Goal: Task Accomplishment & Management: Manage account settings

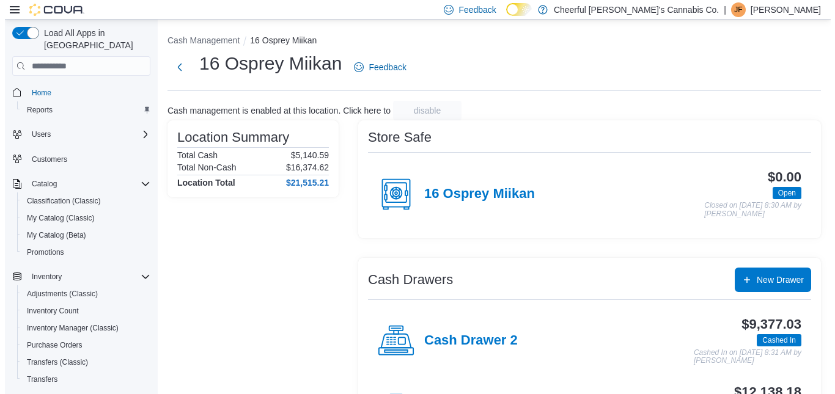
scroll to position [167, 0]
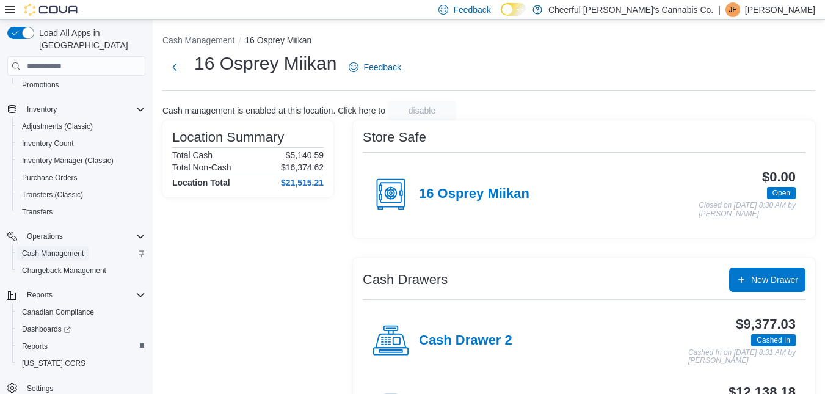
click at [60, 249] on span "Cash Management" at bounding box center [53, 254] width 62 height 10
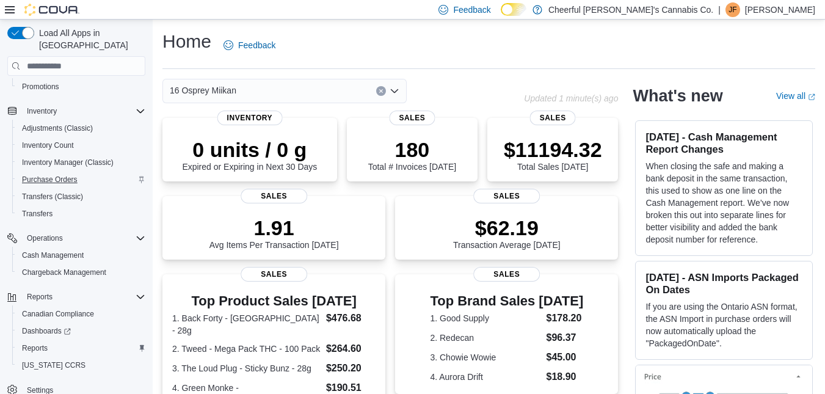
scroll to position [167, 0]
click at [35, 339] on span "Reports" at bounding box center [35, 346] width 26 height 15
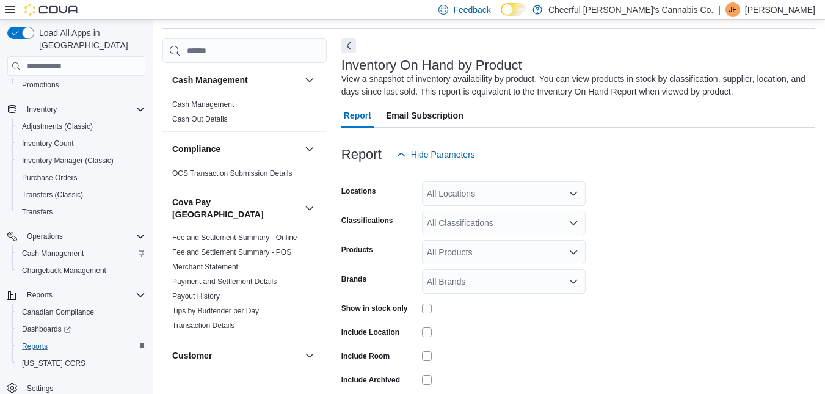
scroll to position [41, 0]
click at [577, 189] on icon "Open list of options" at bounding box center [574, 193] width 10 height 10
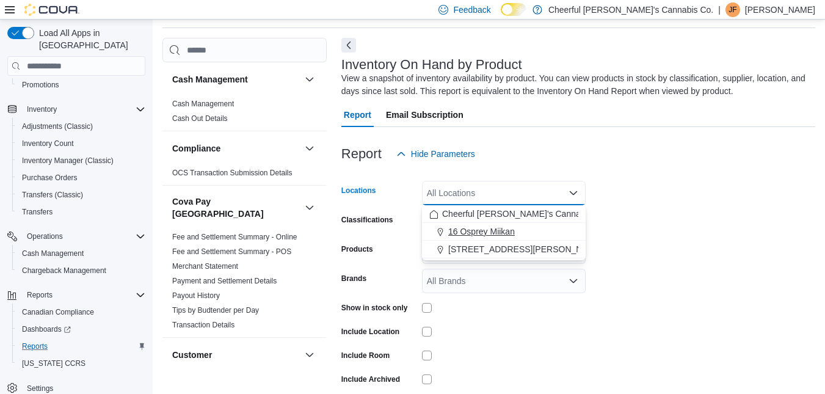
click at [486, 227] on span "16 Osprey Miikan" at bounding box center [481, 231] width 67 height 12
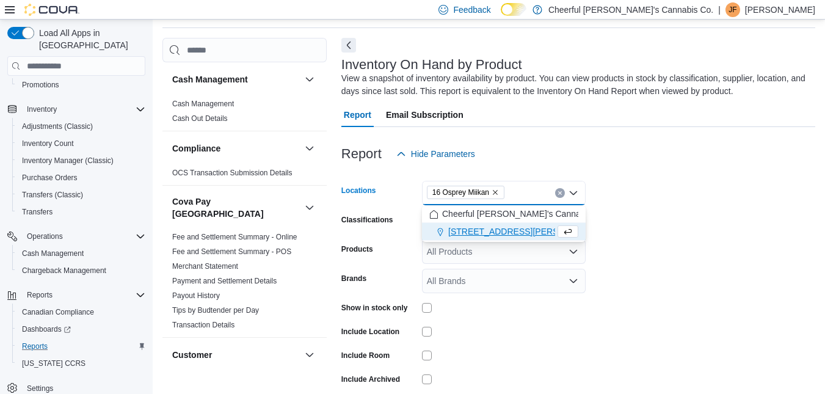
click at [697, 178] on div at bounding box center [579, 173] width 474 height 15
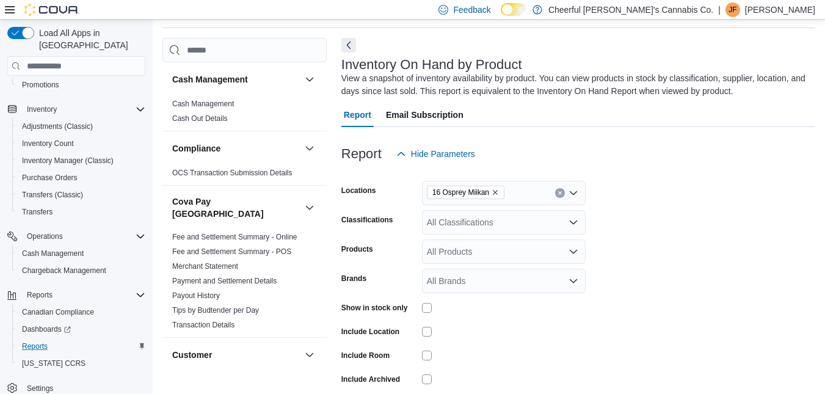
click at [571, 218] on icon "Open list of options" at bounding box center [574, 223] width 10 height 10
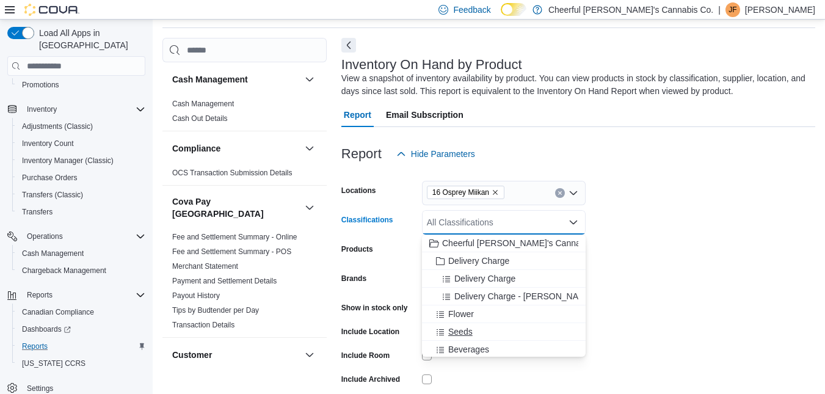
click at [470, 340] on button "Seeds" at bounding box center [504, 332] width 164 height 18
click at [459, 221] on icon "Remove Seeds from selection in this group" at bounding box center [459, 221] width 7 height 7
click at [575, 220] on icon "Close list of options" at bounding box center [574, 223] width 10 height 10
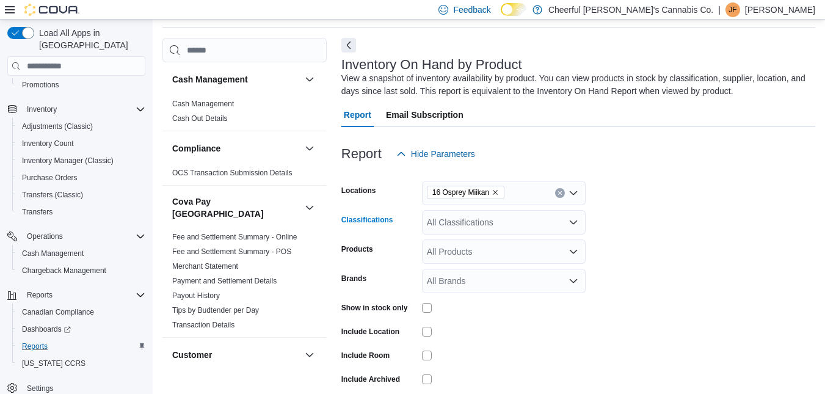
click at [575, 220] on icon "Open list of options" at bounding box center [574, 223] width 10 height 10
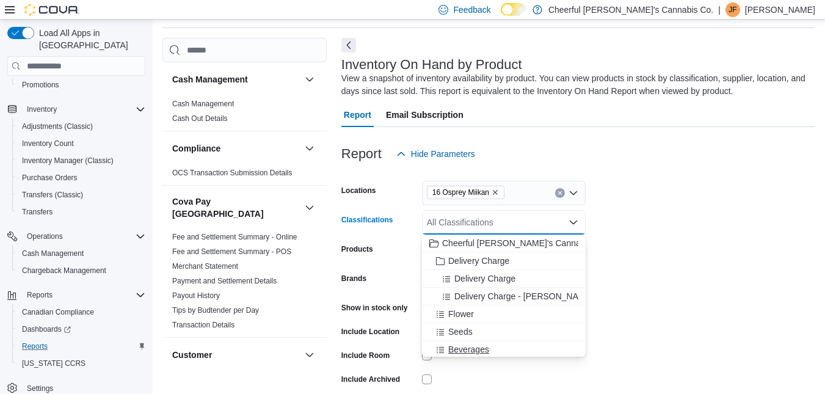
click at [475, 342] on button "Beverages" at bounding box center [504, 350] width 164 height 18
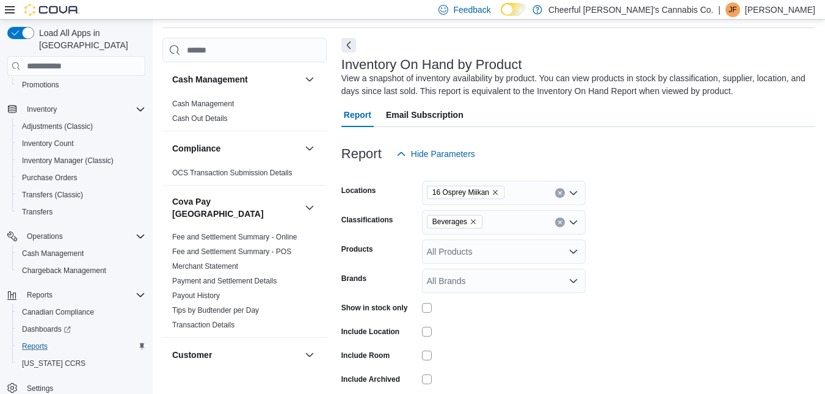
click at [660, 237] on form "Locations 16 Osprey Miikan Classifications Beverages Products All Products Bran…" at bounding box center [579, 294] width 474 height 257
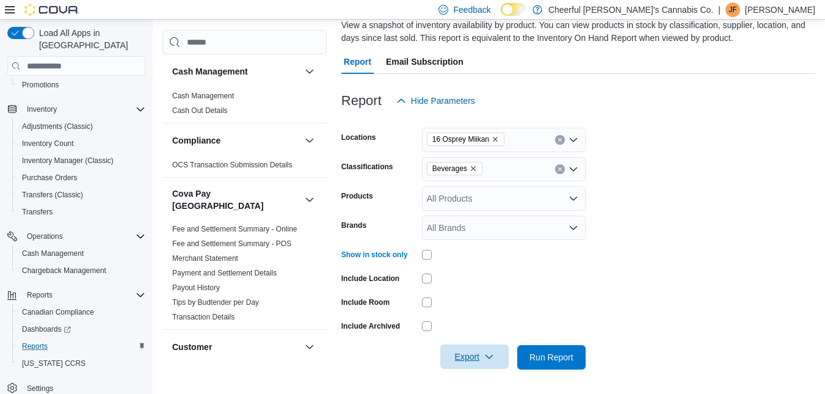
click at [472, 359] on span "Export" at bounding box center [475, 357] width 54 height 24
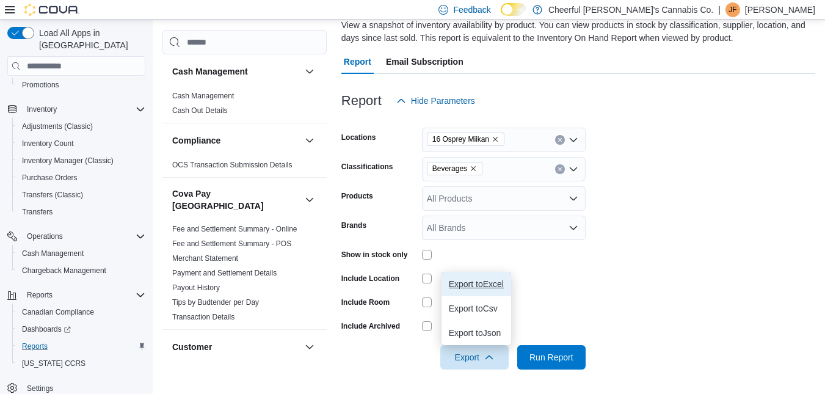
click at [491, 284] on span "Export to Excel" at bounding box center [476, 284] width 55 height 10
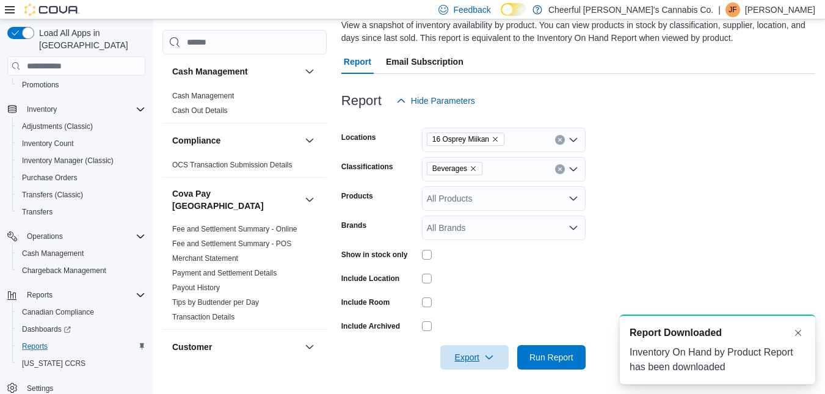
scroll to position [0, 0]
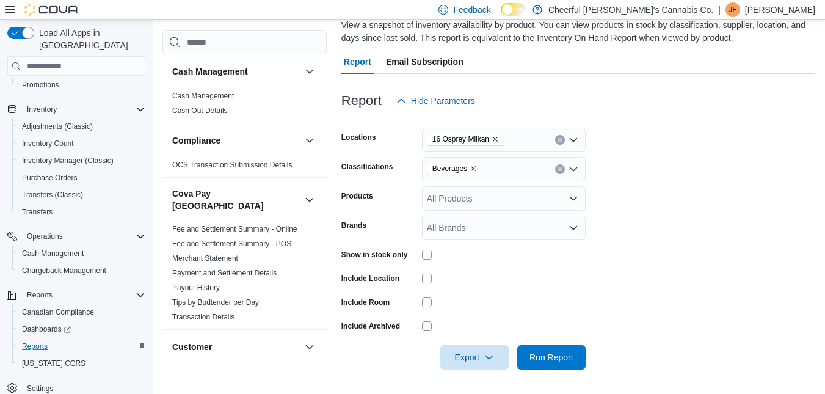
click at [730, 196] on form "Locations 16 Osprey Miikan Classifications Beverages Products All Products Bran…" at bounding box center [579, 241] width 474 height 257
click at [58, 249] on span "Cash Management" at bounding box center [53, 254] width 62 height 10
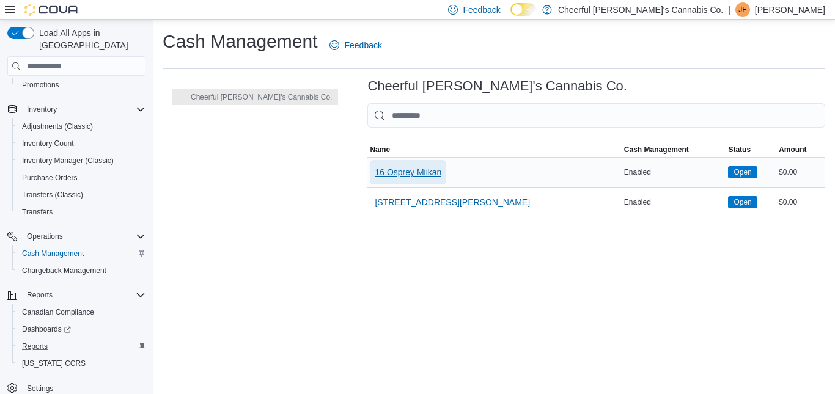
click at [375, 167] on span "16 Osprey Miikan" at bounding box center [408, 172] width 67 height 12
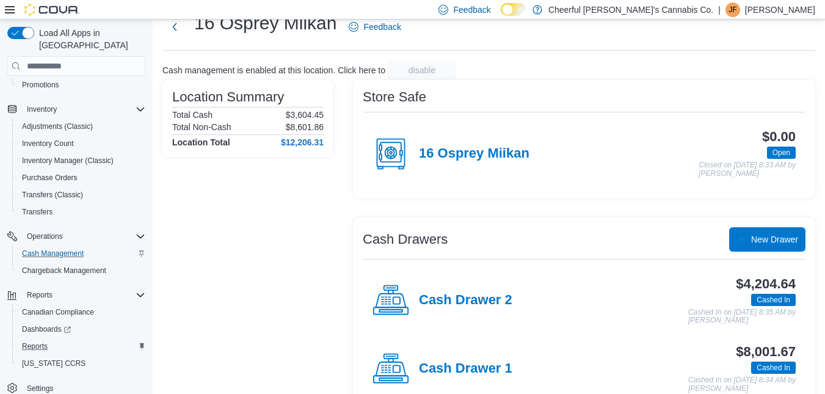
scroll to position [68, 0]
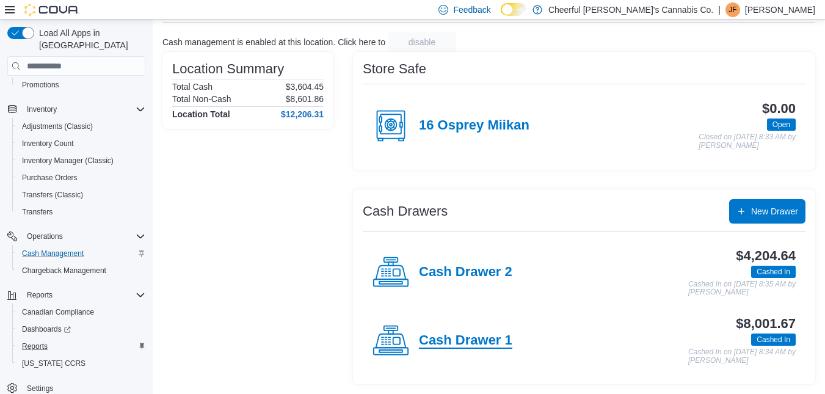
click at [445, 335] on h4 "Cash Drawer 1" at bounding box center [465, 341] width 93 height 16
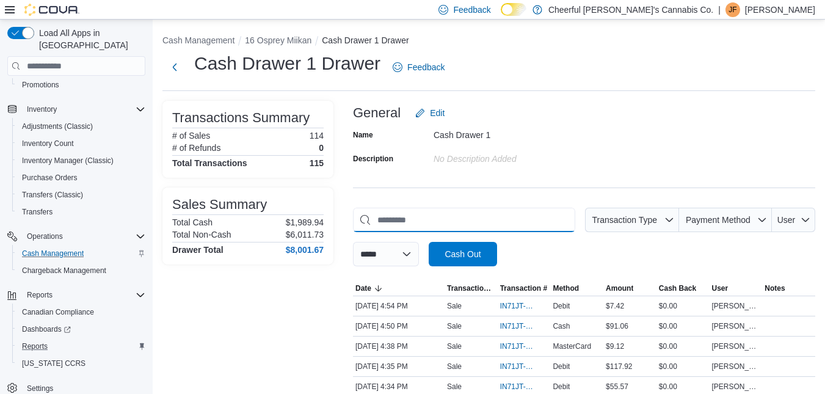
click at [411, 213] on input "This is a search bar. As you type, the results lower in the page will automatic…" at bounding box center [464, 220] width 222 height 24
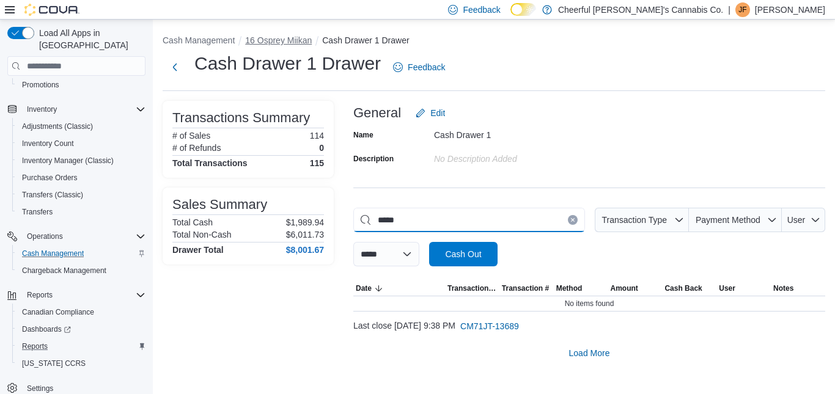
type input "*****"
click at [274, 43] on button "16 Osprey Miikan" at bounding box center [278, 40] width 67 height 10
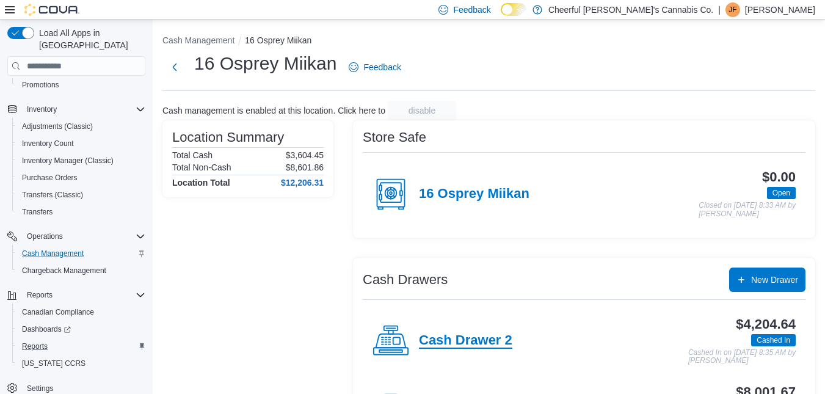
click at [481, 340] on h4 "Cash Drawer 2" at bounding box center [465, 341] width 93 height 16
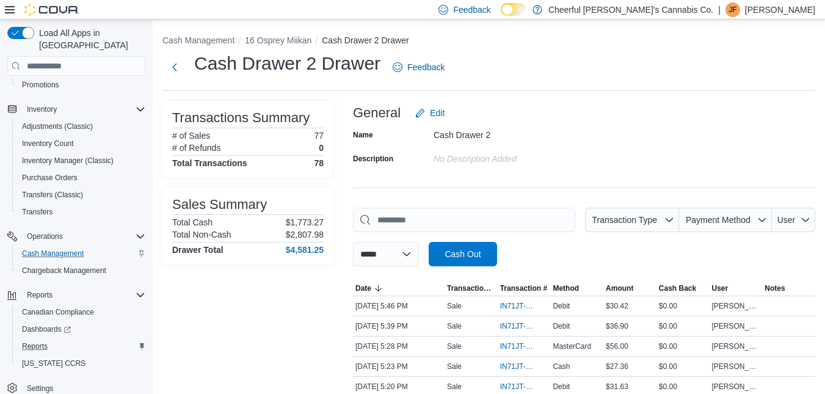
click at [415, 212] on input "This is a search bar. As you type, the results lower in the page will automatic…" at bounding box center [464, 220] width 222 height 24
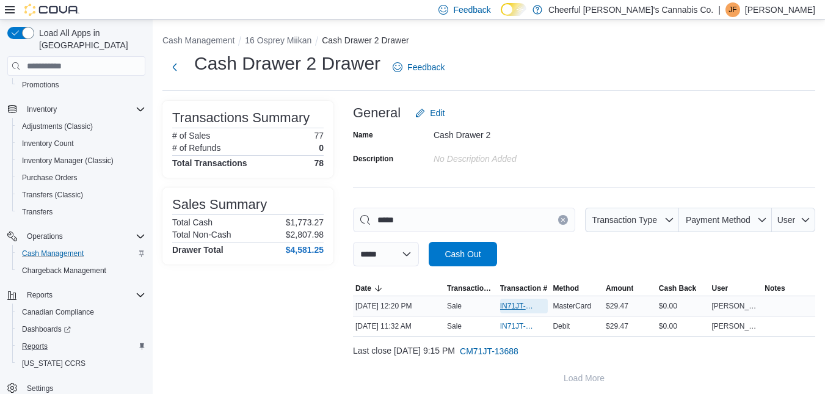
click at [519, 304] on span "IN71JT-420477" at bounding box center [518, 306] width 36 height 10
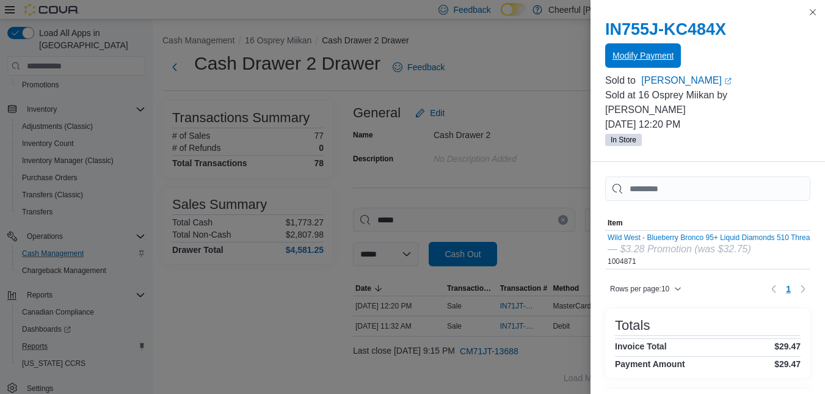
click at [640, 48] on span "Modify Payment" at bounding box center [643, 55] width 61 height 24
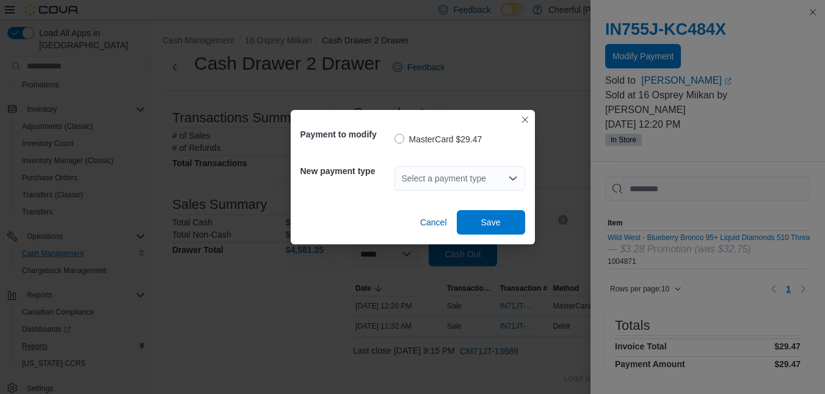
click at [422, 181] on div "Select a payment type" at bounding box center [460, 178] width 131 height 24
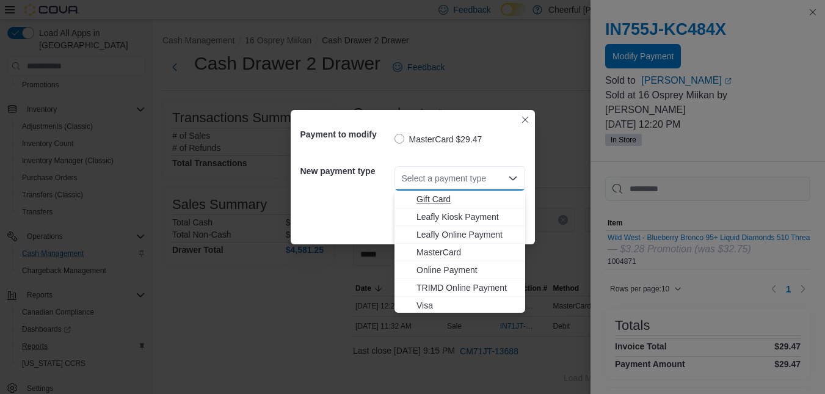
scroll to position [73, 0]
click at [431, 304] on span "Visa" at bounding box center [467, 304] width 101 height 12
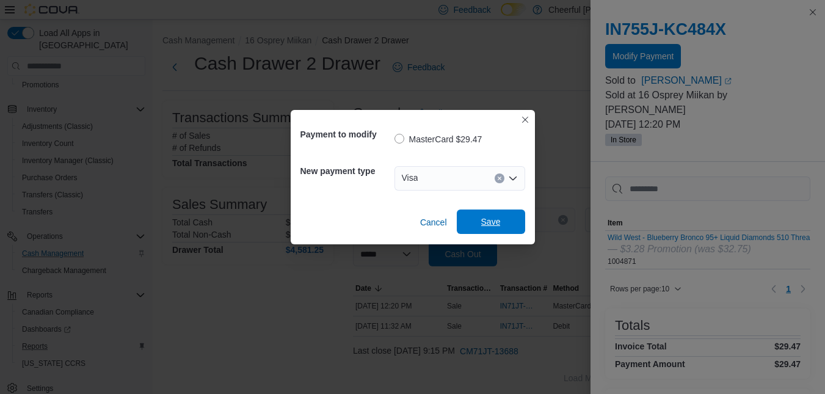
click at [481, 214] on span "Save" at bounding box center [491, 222] width 54 height 24
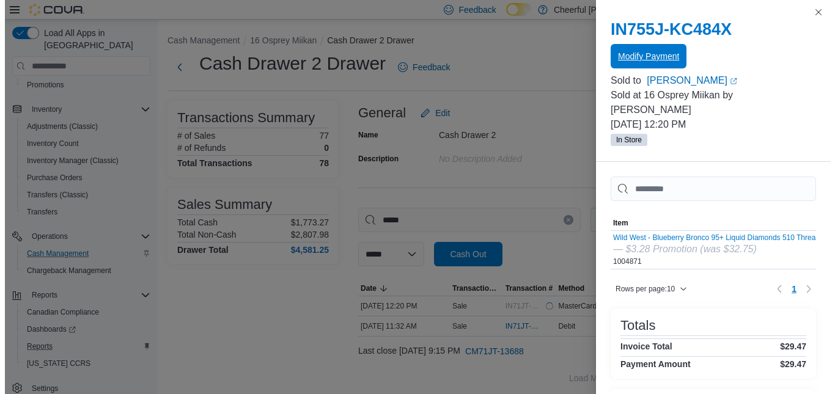
scroll to position [0, 0]
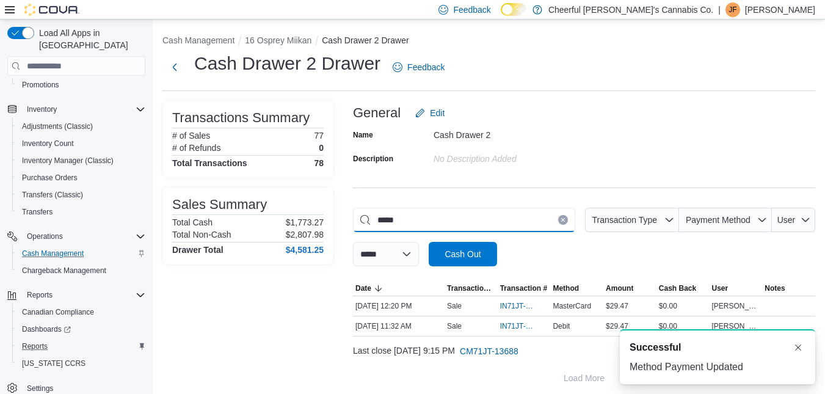
click at [547, 221] on input "*****" at bounding box center [464, 220] width 222 height 24
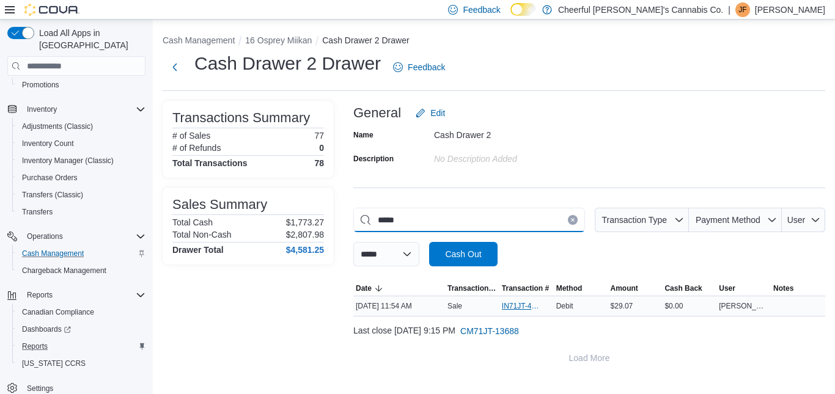
type input "*****"
click at [509, 304] on span "IN71JT-420468" at bounding box center [520, 306] width 37 height 10
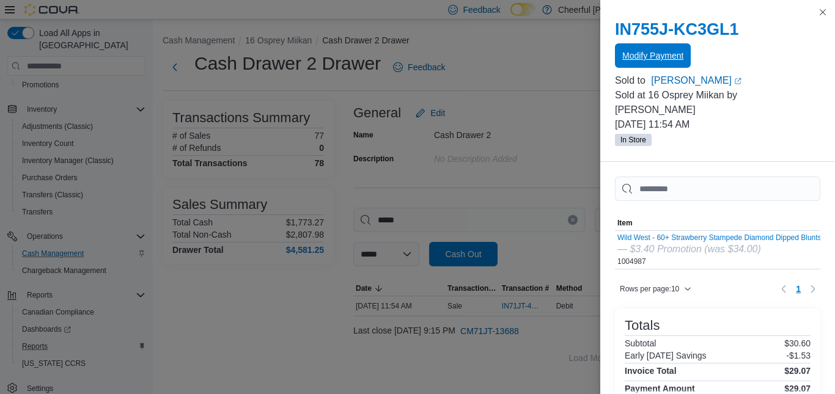
click at [644, 54] on span "Modify Payment" at bounding box center [652, 55] width 61 height 12
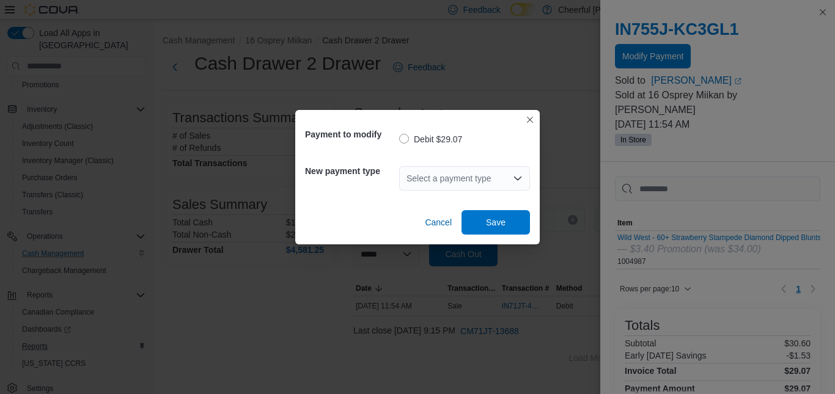
click at [439, 180] on div "Select a payment type" at bounding box center [464, 178] width 131 height 24
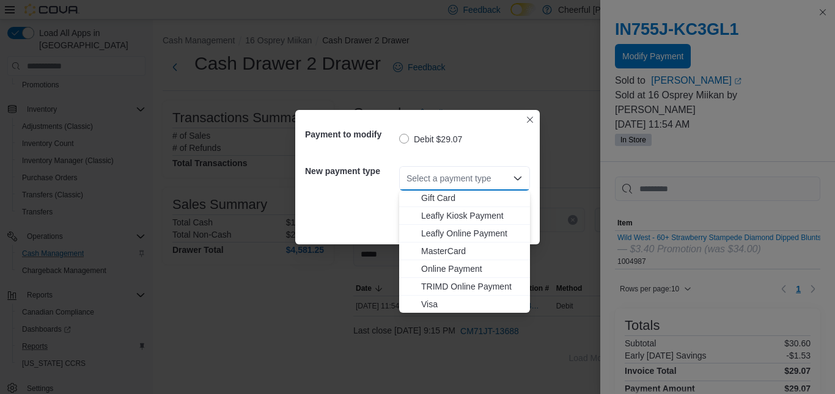
scroll to position [73, 0]
click at [444, 252] on span "MasterCard" at bounding box center [471, 250] width 101 height 12
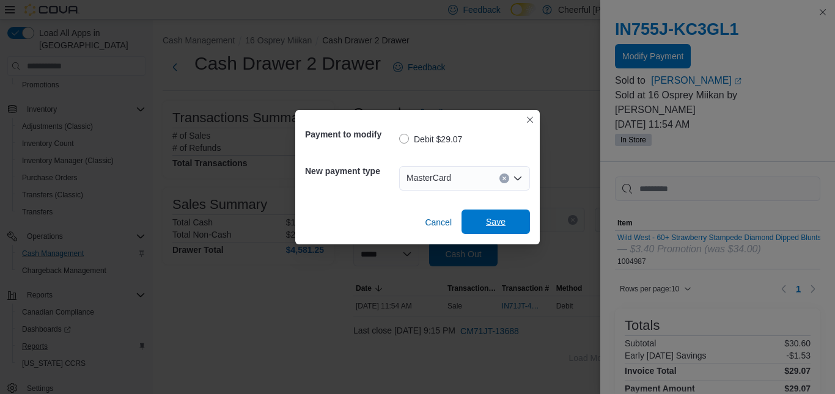
click at [489, 221] on span "Save" at bounding box center [496, 222] width 20 height 12
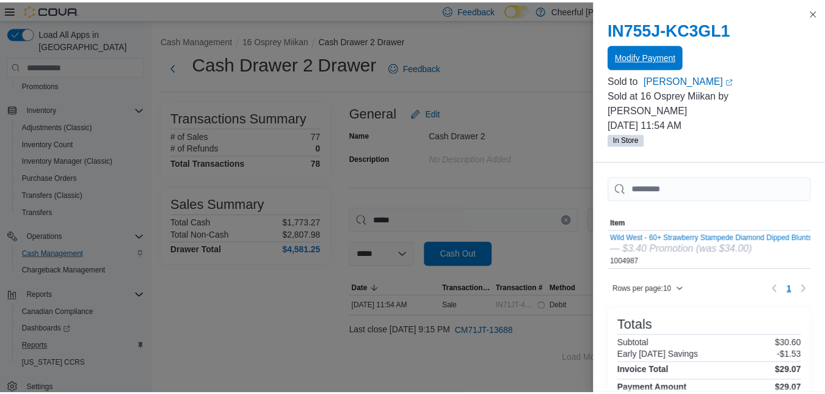
scroll to position [0, 0]
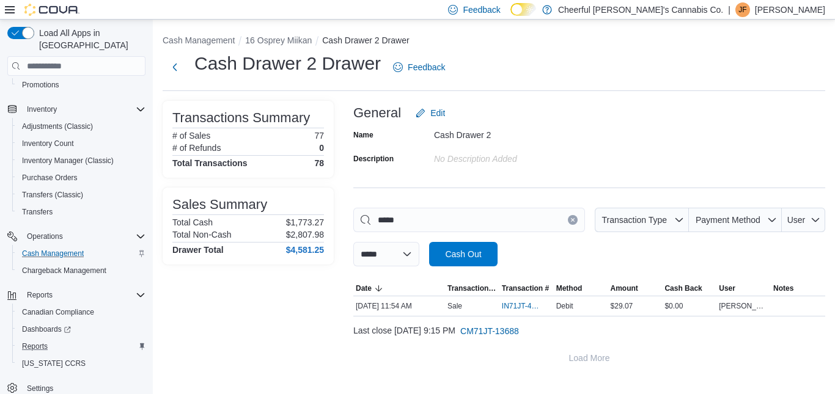
click at [277, 31] on div "**********" at bounding box center [494, 200] width 682 height 360
click at [280, 34] on div "**********" at bounding box center [494, 200] width 682 height 360
click at [281, 40] on button "16 Osprey Miikan" at bounding box center [278, 40] width 67 height 10
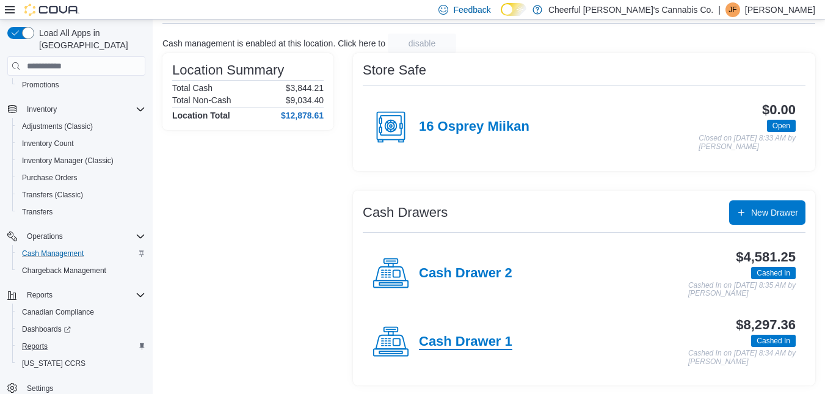
scroll to position [68, 0]
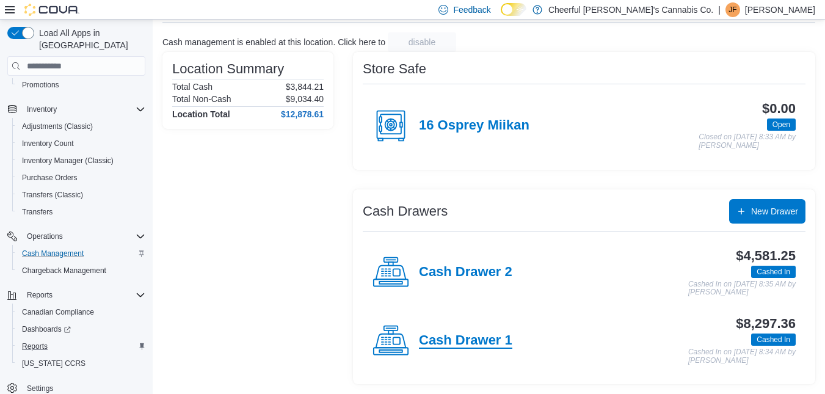
click at [454, 343] on h4 "Cash Drawer 1" at bounding box center [465, 341] width 93 height 16
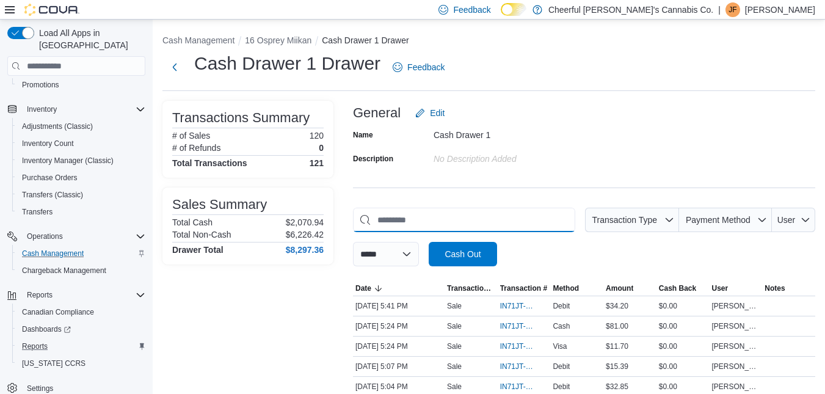
click at [453, 211] on input "This is a search bar. As you type, the results lower in the page will automatic…" at bounding box center [464, 220] width 222 height 24
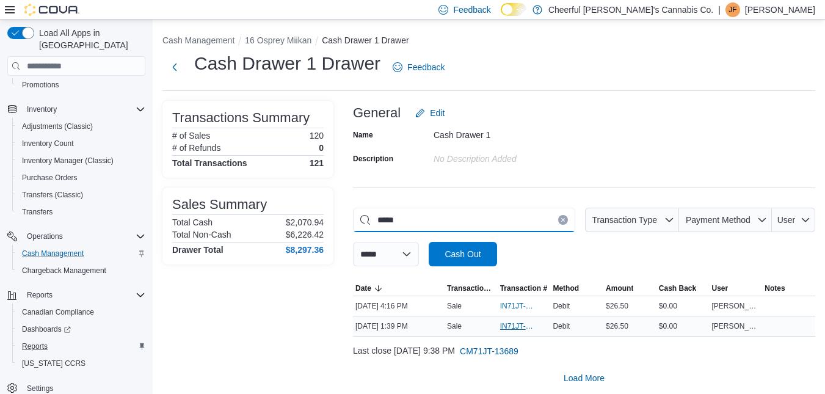
type input "*****"
click at [519, 322] on span "IN71JT-420531" at bounding box center [518, 326] width 36 height 10
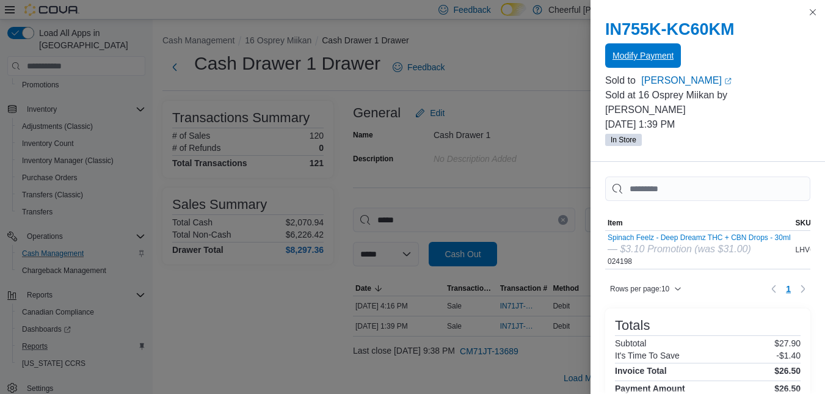
click at [649, 57] on span "Modify Payment" at bounding box center [643, 55] width 61 height 12
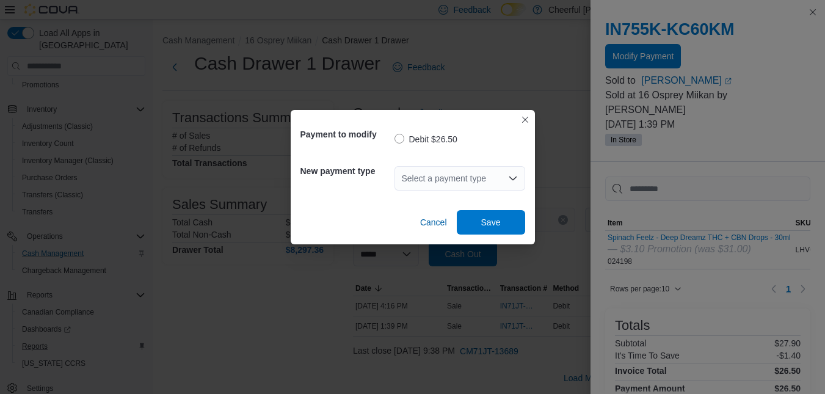
click at [425, 171] on div "Select a payment type" at bounding box center [460, 178] width 131 height 24
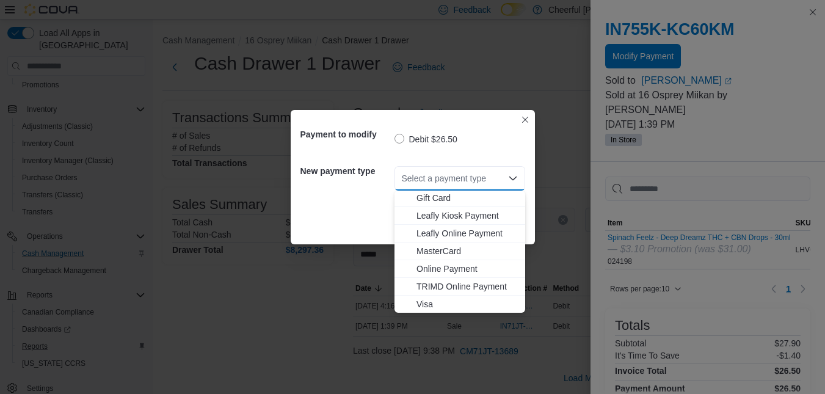
scroll to position [73, 0]
click at [426, 298] on span "Visa" at bounding box center [467, 304] width 101 height 12
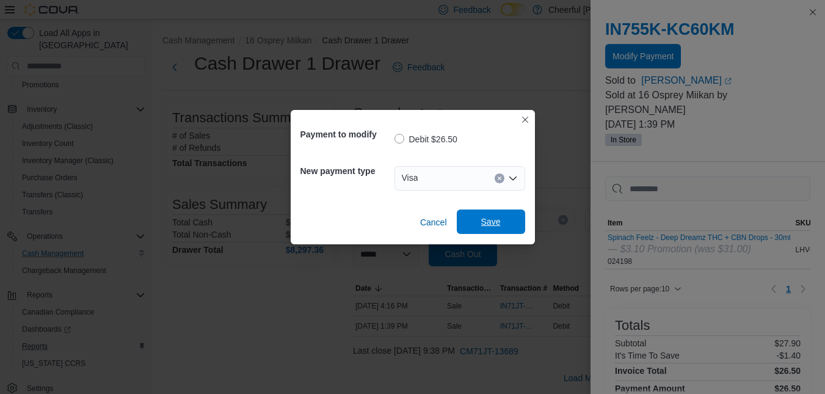
click at [472, 217] on span "Save" at bounding box center [491, 222] width 54 height 24
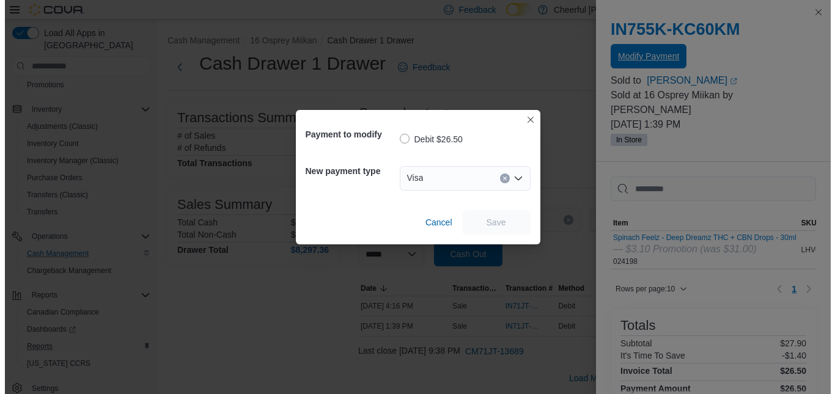
scroll to position [0, 0]
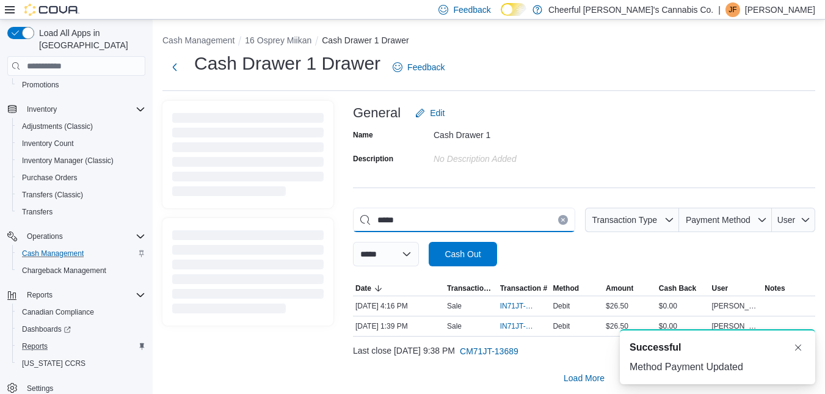
click at [569, 214] on input "*****" at bounding box center [464, 220] width 222 height 24
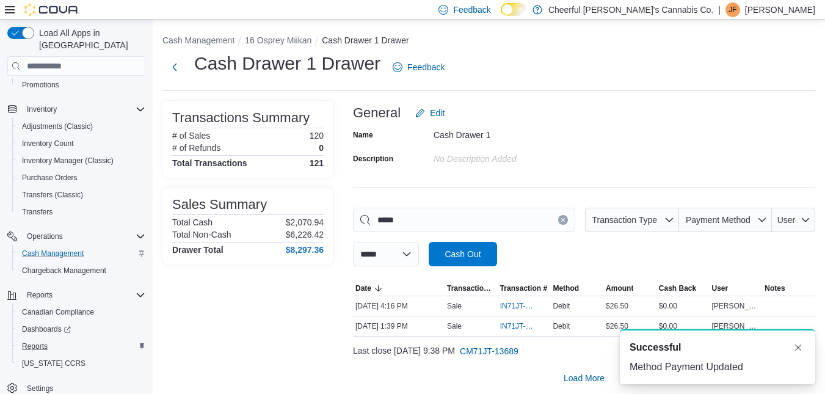
click at [568, 215] on button "Clear input" at bounding box center [563, 220] width 10 height 10
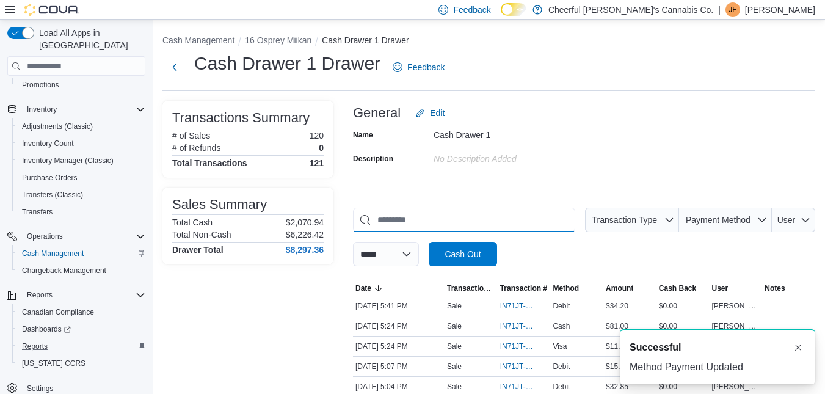
click at [529, 223] on input "This is a search bar. As you type, the results lower in the page will automatic…" at bounding box center [464, 220] width 222 height 24
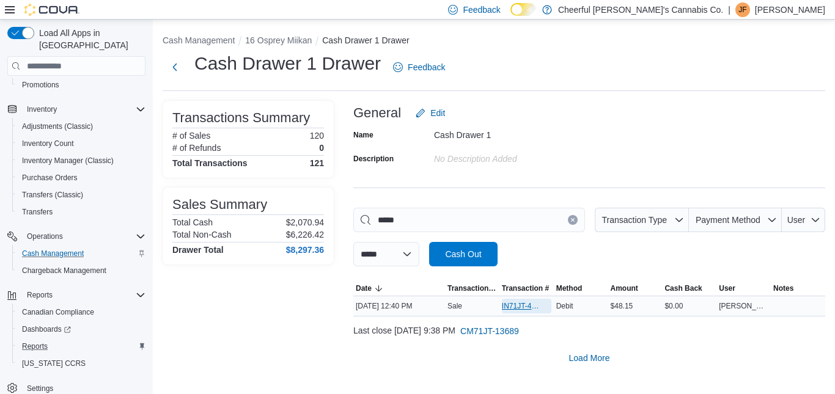
click at [503, 305] on span "IN71JT-420502" at bounding box center [520, 306] width 37 height 10
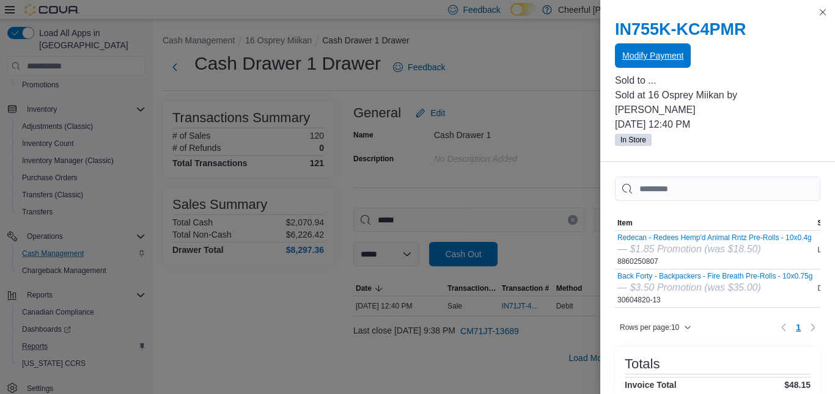
click at [661, 53] on span "Modify Payment" at bounding box center [652, 55] width 61 height 12
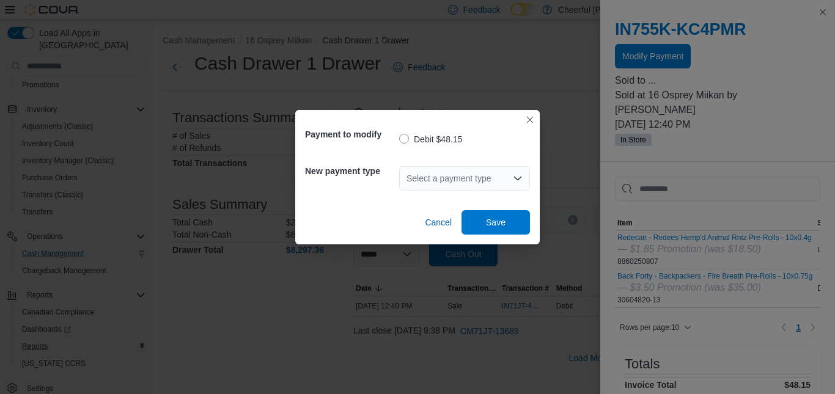
click at [442, 181] on div "Select a payment type" at bounding box center [464, 178] width 131 height 24
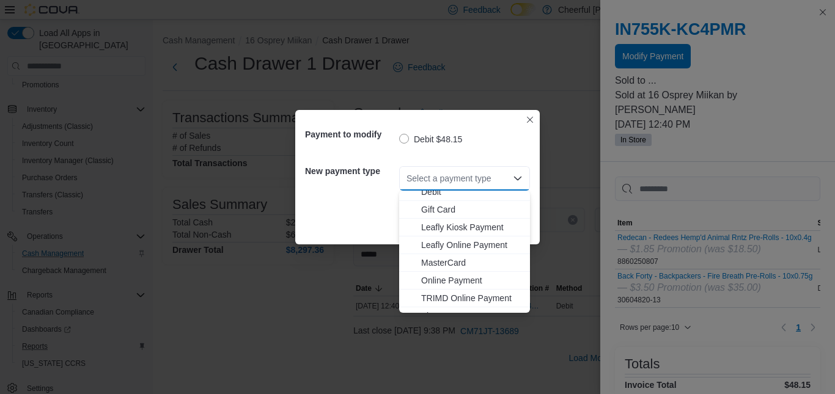
scroll to position [73, 0]
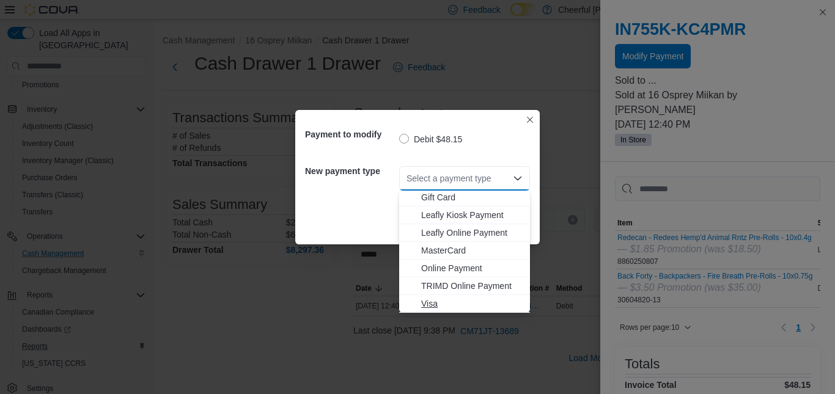
click at [428, 303] on span "Visa" at bounding box center [471, 304] width 101 height 12
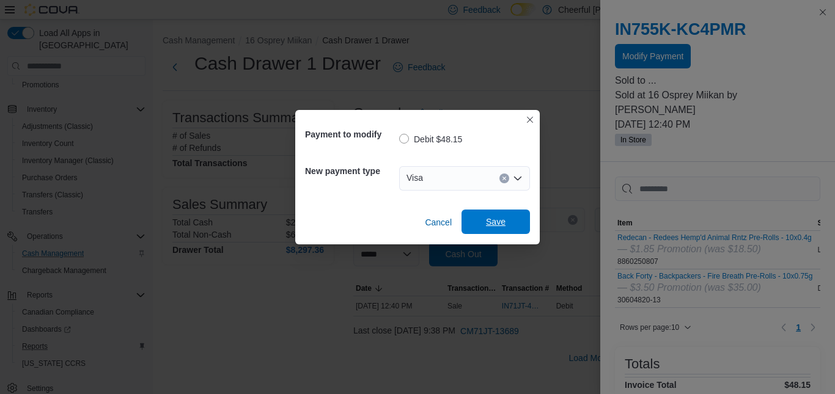
click at [485, 218] on span "Save" at bounding box center [496, 222] width 54 height 24
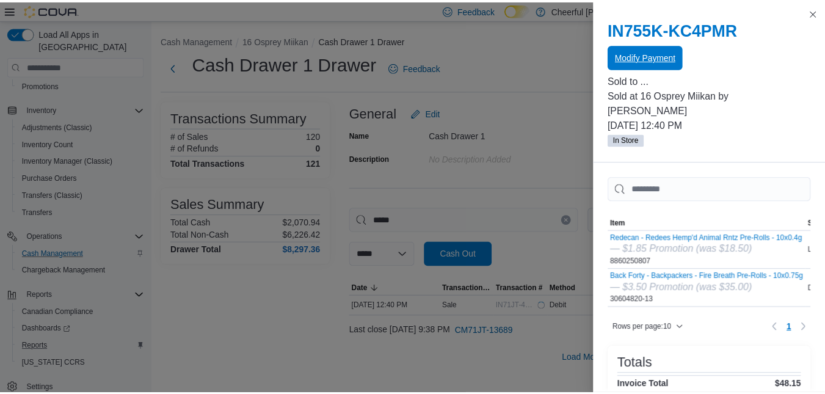
scroll to position [0, 0]
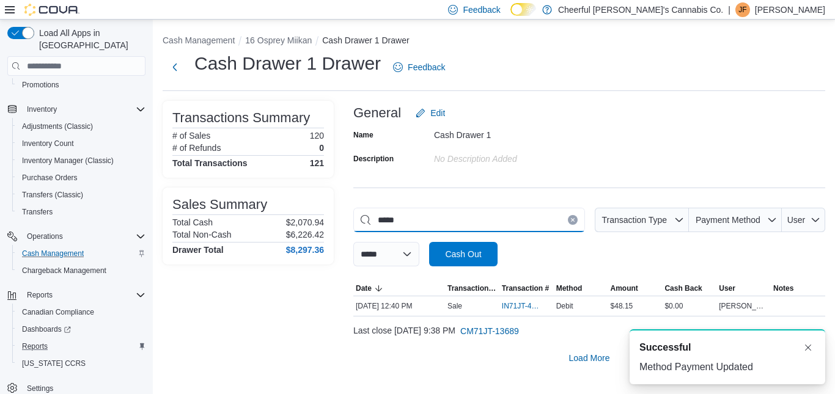
click at [567, 214] on input "*****" at bounding box center [469, 220] width 232 height 24
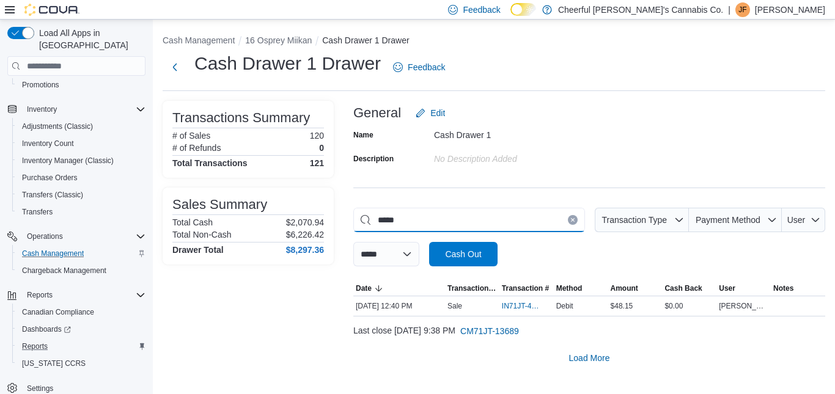
click at [519, 218] on input "*****" at bounding box center [469, 220] width 232 height 24
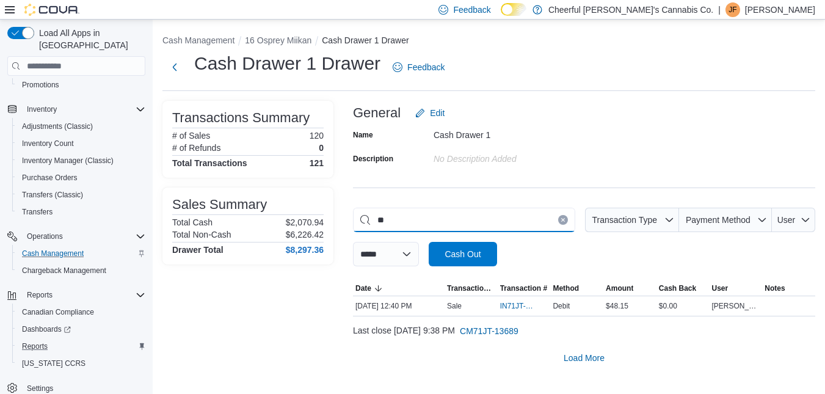
type input "*"
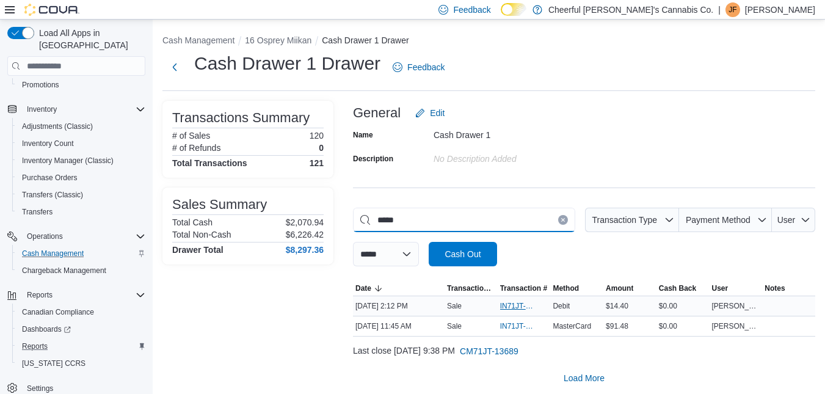
type input "*****"
click at [519, 306] on span "IN71JT-420548" at bounding box center [518, 306] width 36 height 10
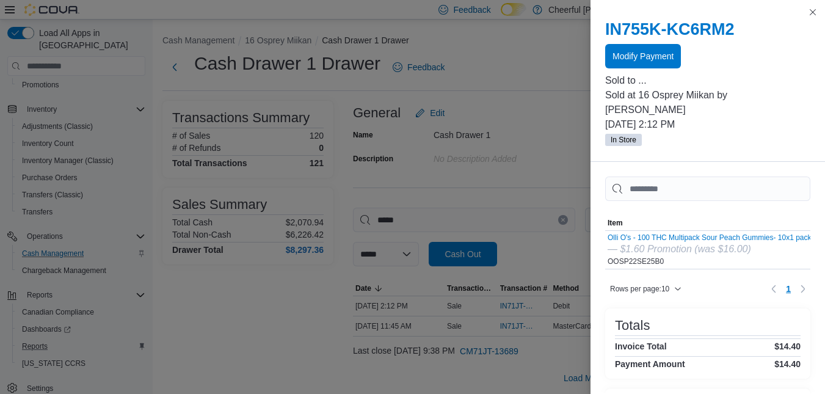
click at [647, 40] on div "IN755K-KC6RM2 Modify Payment" at bounding box center [708, 44] width 205 height 49
click at [640, 60] on span "Modify Payment" at bounding box center [643, 55] width 61 height 12
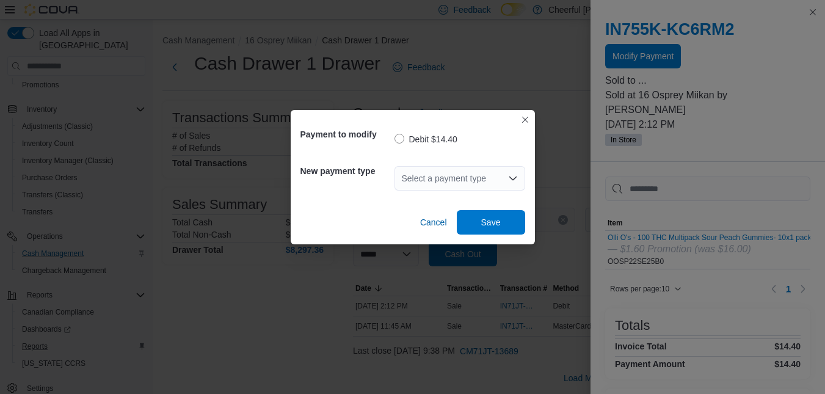
click at [441, 182] on div "Select a payment type" at bounding box center [460, 178] width 131 height 24
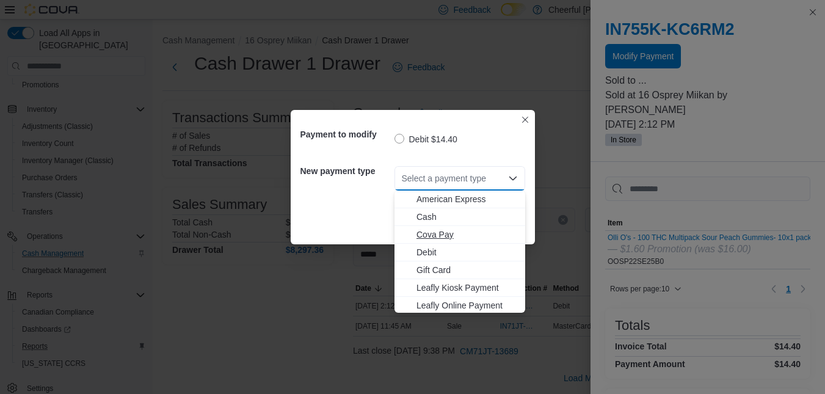
scroll to position [73, 0]
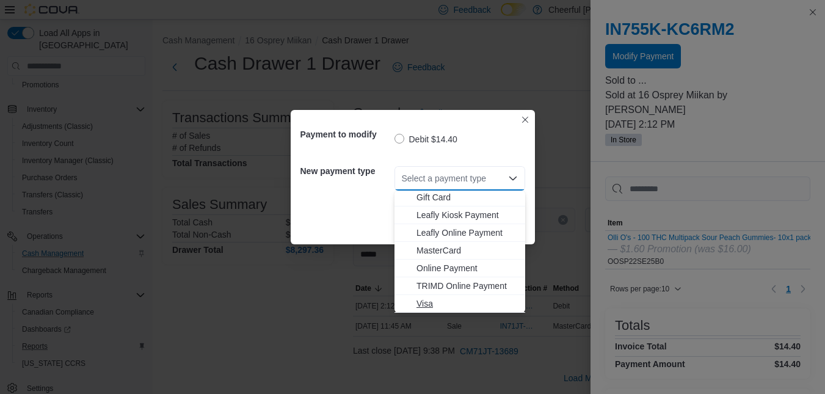
click at [425, 304] on span "Visa" at bounding box center [467, 304] width 101 height 12
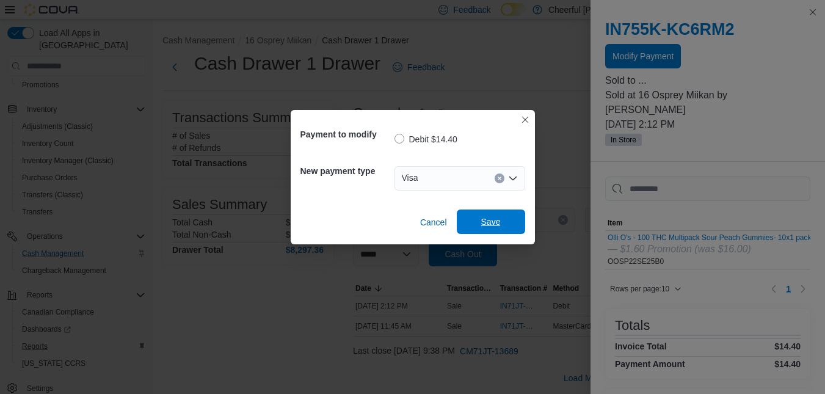
click at [489, 227] on span "Save" at bounding box center [491, 222] width 20 height 12
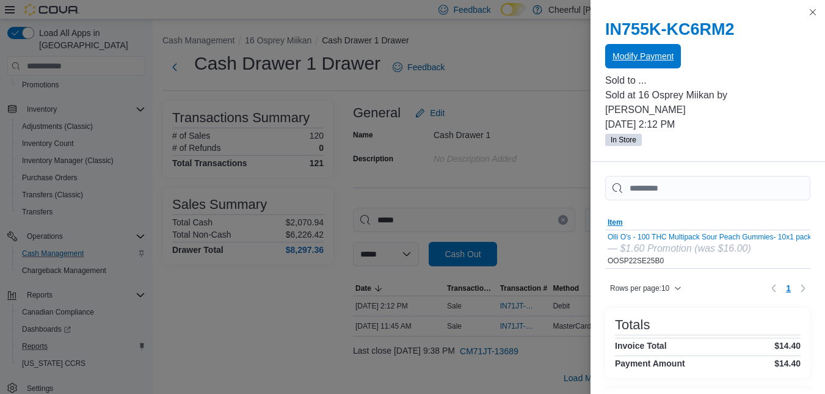
scroll to position [0, 0]
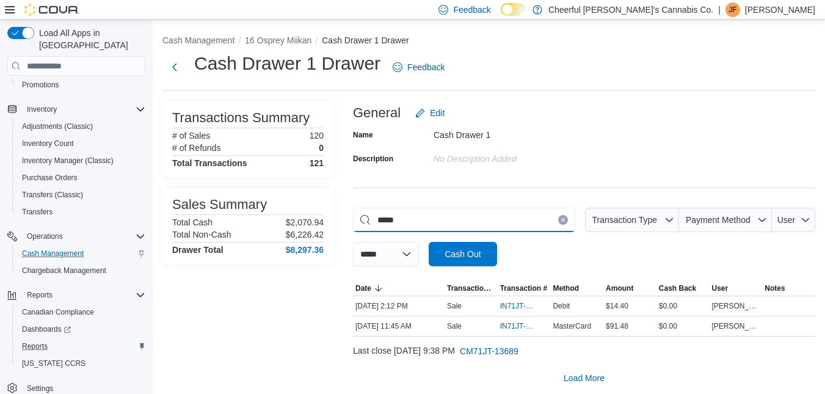
click at [576, 231] on input "*****" at bounding box center [464, 220] width 222 height 24
click at [565, 219] on icon "Clear input" at bounding box center [563, 220] width 3 height 3
click at [536, 215] on input "This is a search bar. As you type, the results lower in the page will automatic…" at bounding box center [464, 220] width 222 height 24
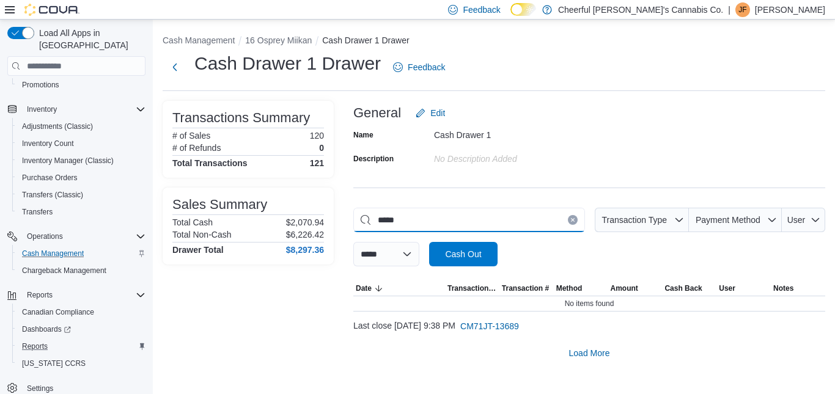
type input "*****"
click at [575, 218] on button "Clear input" at bounding box center [573, 220] width 10 height 10
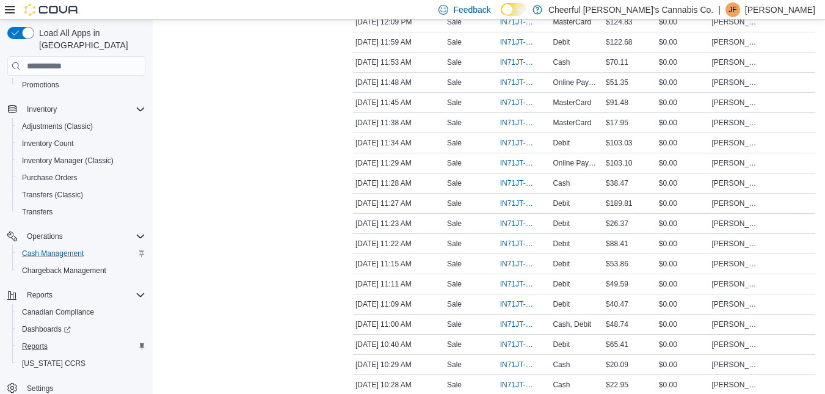
scroll to position [1982, 0]
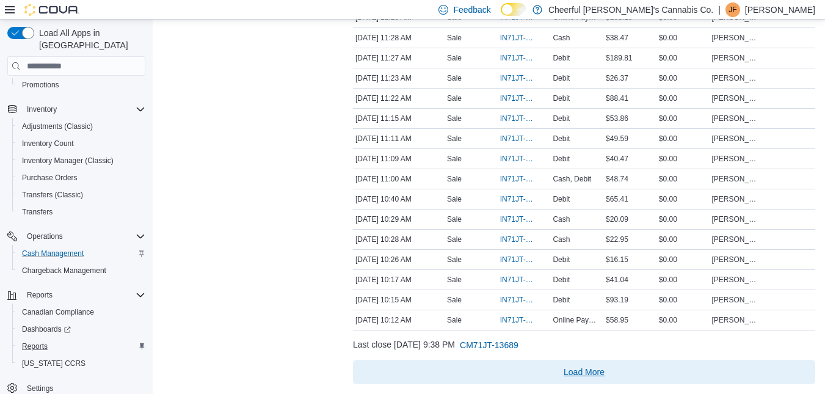
click at [582, 371] on span "Load More" at bounding box center [584, 372] width 41 height 12
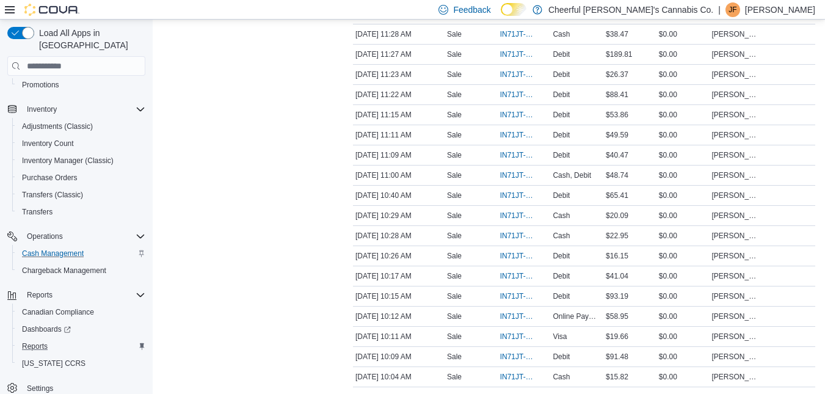
scroll to position [2104, 0]
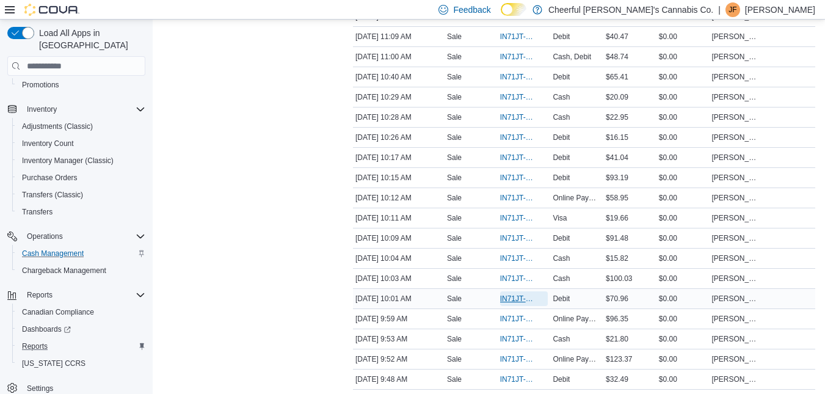
click at [510, 297] on span "IN71JT-420416" at bounding box center [518, 299] width 36 height 10
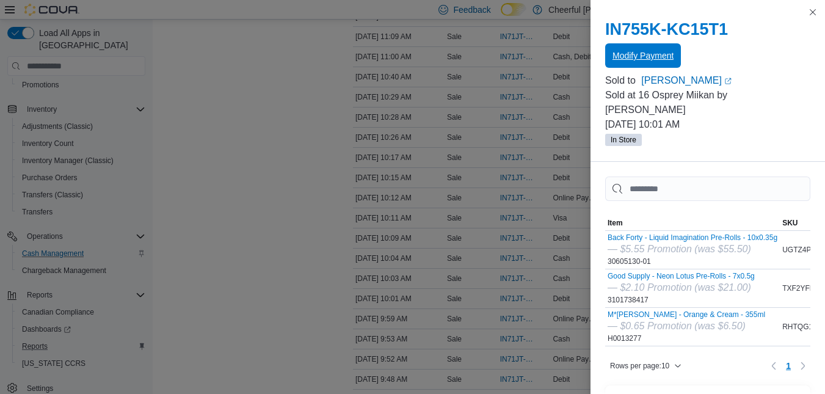
click at [620, 53] on span "Modify Payment" at bounding box center [643, 55] width 61 height 12
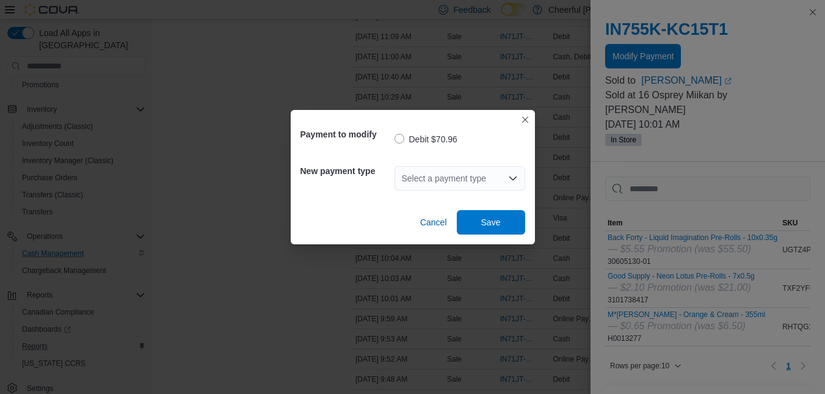
click at [436, 174] on div "Select a payment type" at bounding box center [460, 178] width 131 height 24
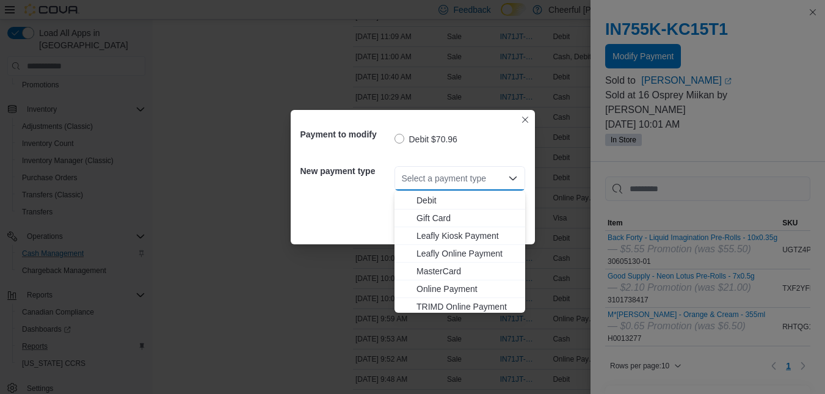
scroll to position [73, 0]
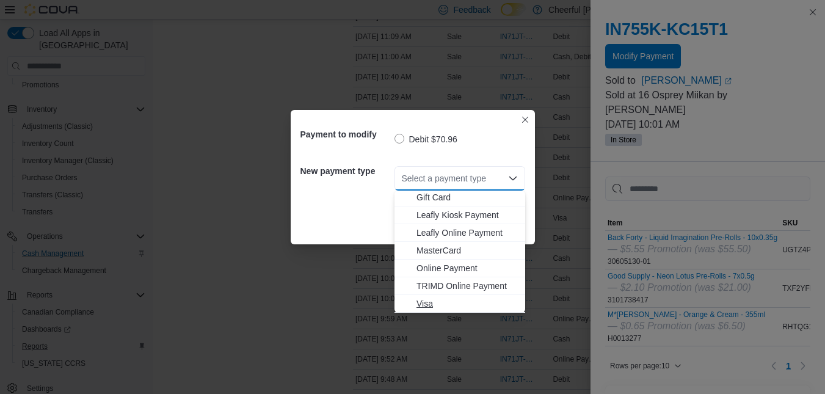
click at [431, 298] on span "Visa" at bounding box center [467, 304] width 101 height 12
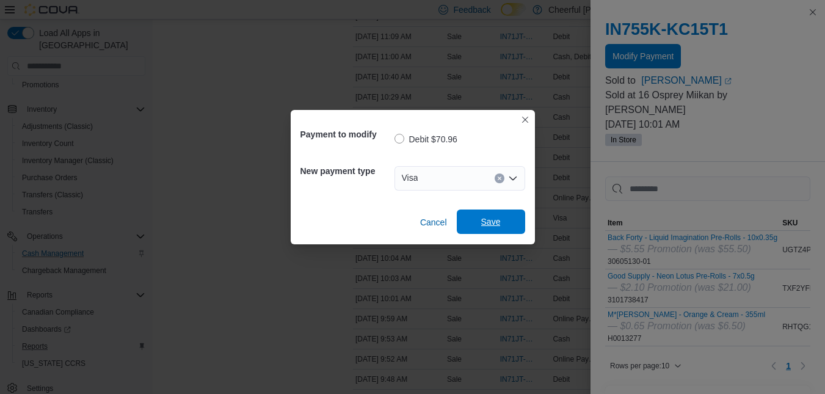
click at [484, 220] on span "Save" at bounding box center [491, 222] width 20 height 12
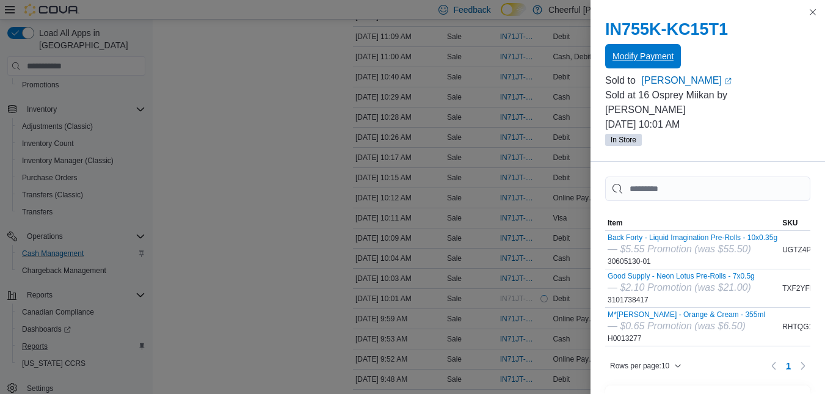
scroll to position [0, 0]
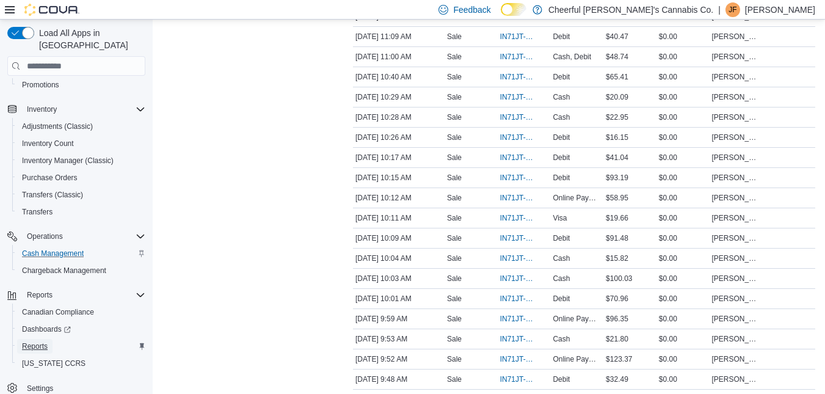
click at [46, 342] on span "Reports" at bounding box center [35, 347] width 26 height 10
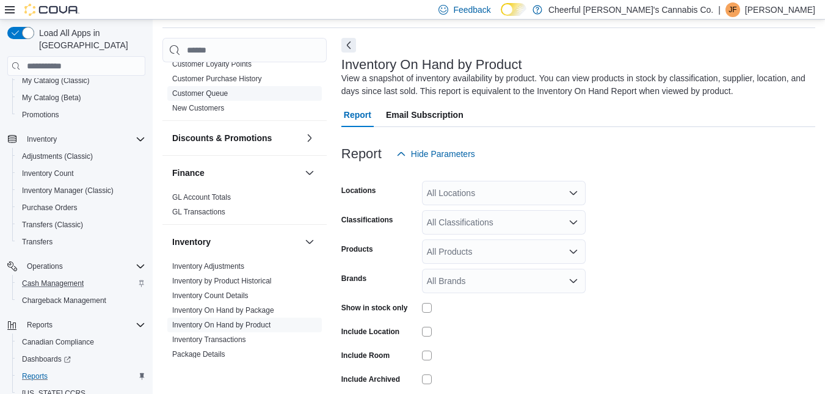
scroll to position [367, 0]
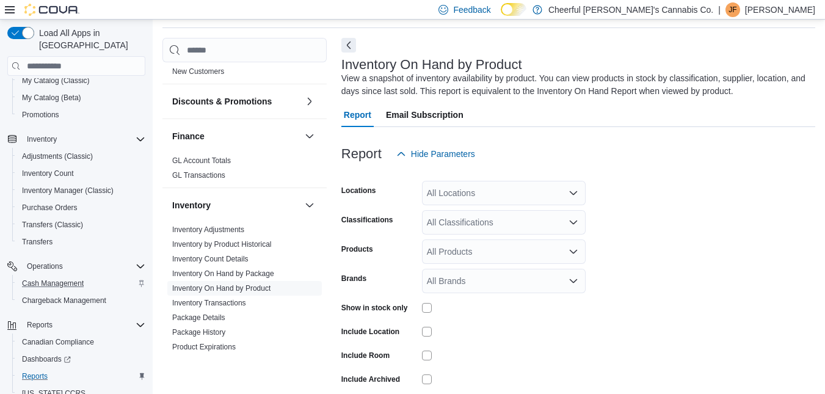
click at [432, 194] on div "All Locations" at bounding box center [504, 193] width 164 height 24
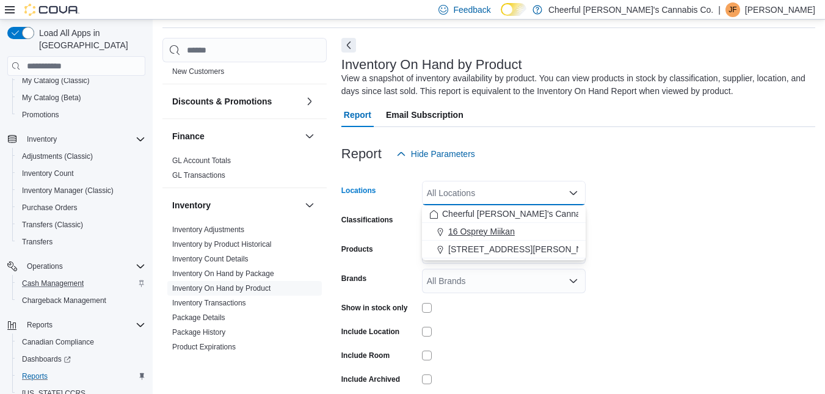
click at [472, 232] on span "16 Osprey Miikan" at bounding box center [481, 231] width 67 height 12
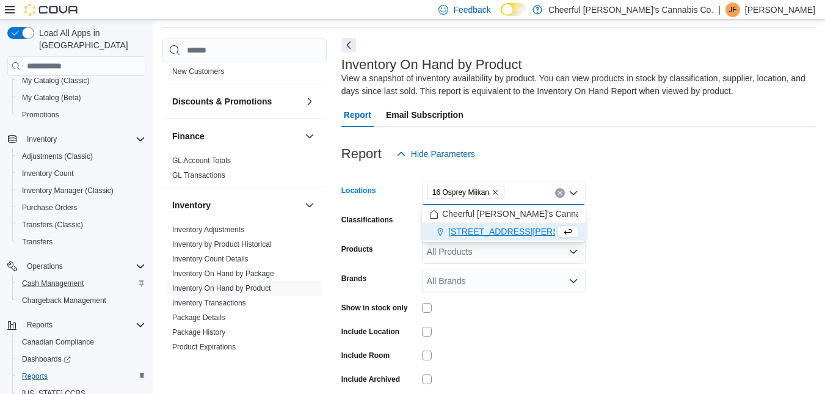
click at [639, 196] on form "Locations 16 Osprey Miikan Combo box. Selected. 16 Osprey Miikan. Press Backspa…" at bounding box center [579, 294] width 474 height 257
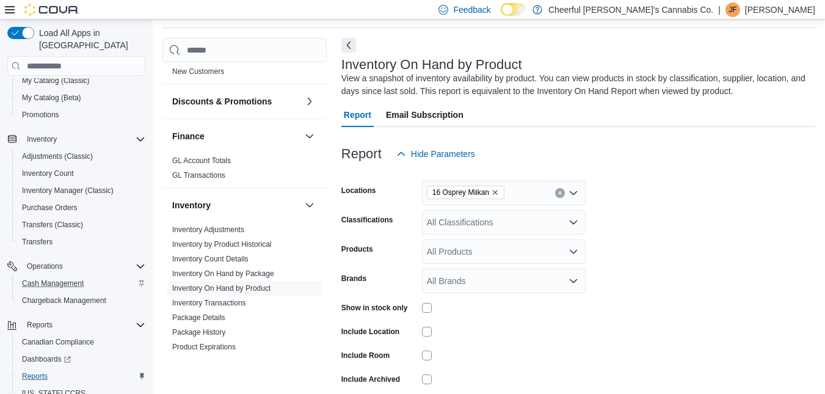
click at [503, 232] on div "All Classifications" at bounding box center [504, 222] width 164 height 24
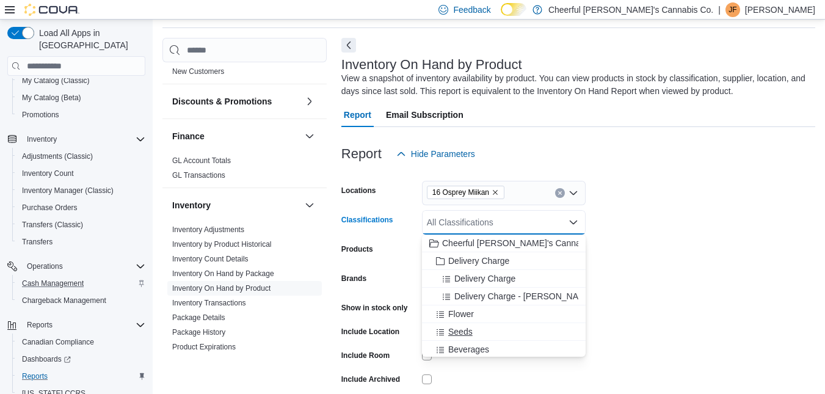
click at [471, 326] on span "Seeds" at bounding box center [460, 332] width 24 height 12
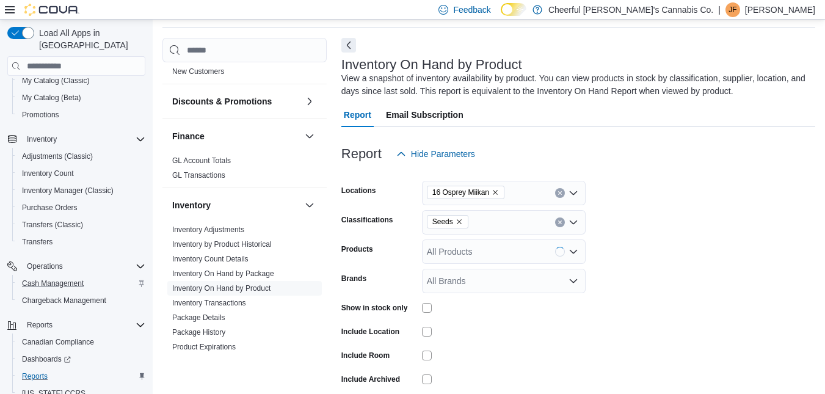
click at [650, 241] on form "Locations 16 Osprey Miikan Classifications Seeds Products All Products Brands A…" at bounding box center [579, 294] width 474 height 257
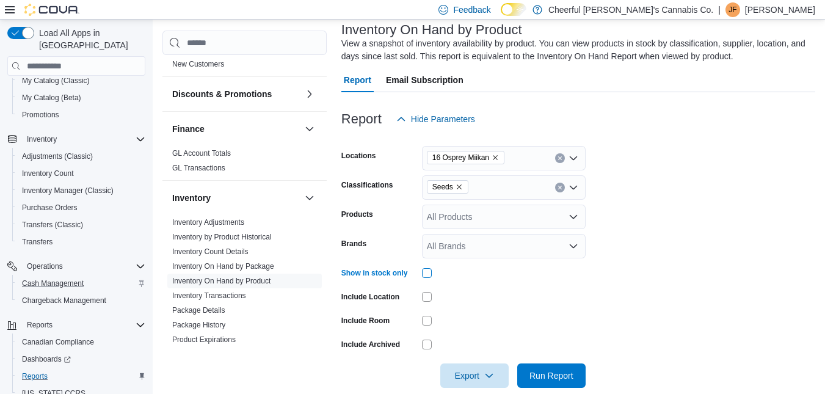
scroll to position [94, 0]
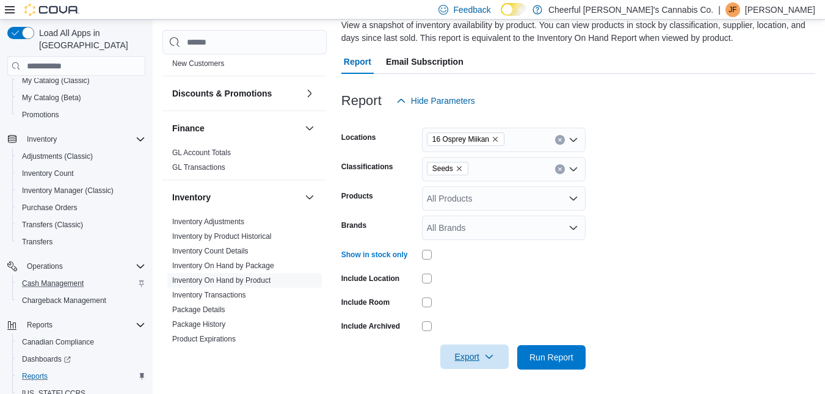
click at [467, 359] on span "Export" at bounding box center [475, 357] width 54 height 24
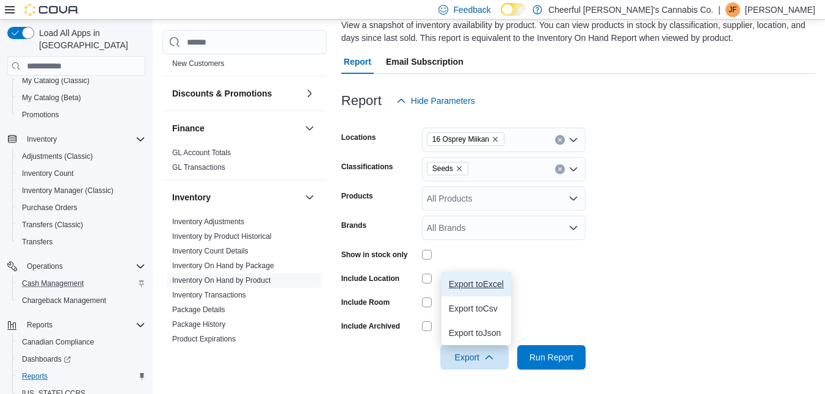
click at [482, 283] on span "Export to Excel" at bounding box center [476, 284] width 55 height 10
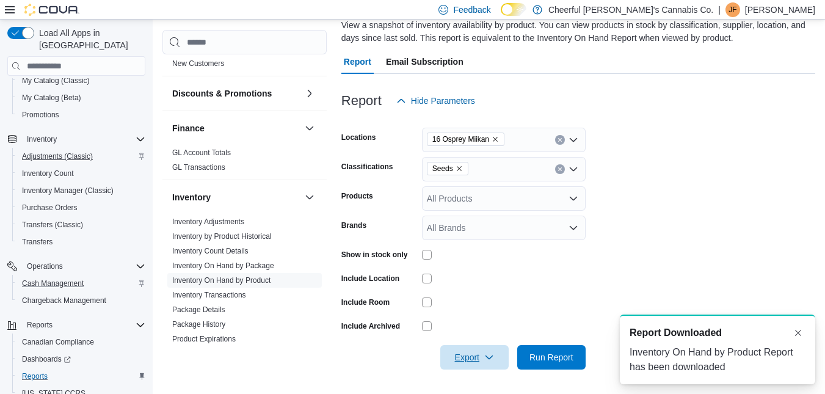
scroll to position [0, 0]
